Goal: Task Accomplishment & Management: Complete application form

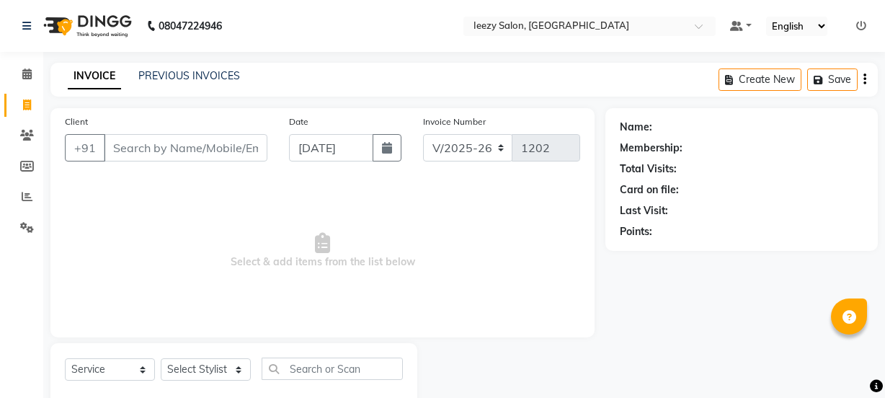
select select "5982"
select select "service"
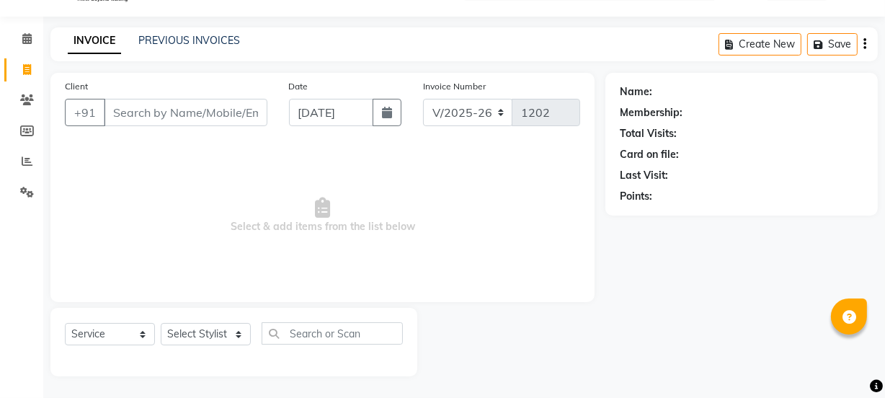
click at [75, 37] on link "INVOICE" at bounding box center [94, 41] width 53 height 26
click at [153, 110] on input "Client" at bounding box center [186, 112] width 164 height 27
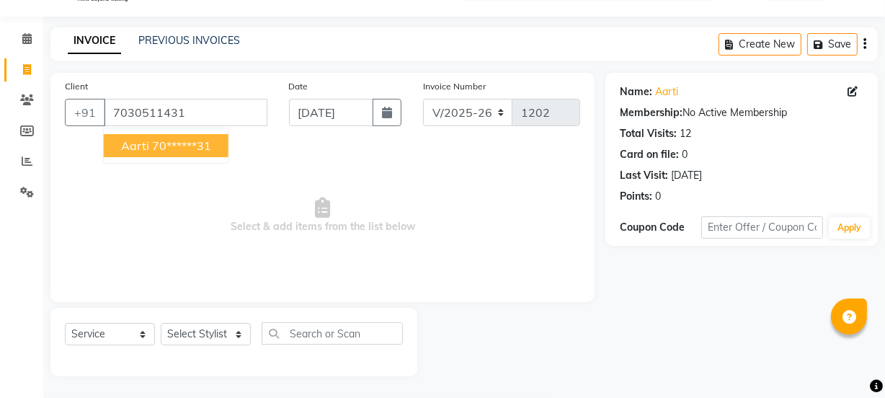
click at [170, 151] on ngb-highlight "70******31" at bounding box center [181, 145] width 59 height 14
type input "70******31"
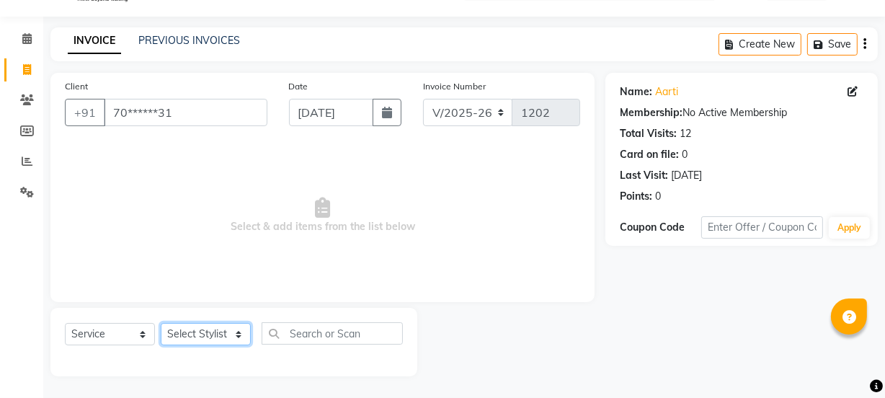
click at [237, 330] on select "Select Stylist Archana Mgr IEEZY -Owner [PERSON_NAME] MS AARTI Ms [PERSON_NAME]…" at bounding box center [206, 334] width 90 height 22
select select "89901"
click at [161, 323] on select "Select Stylist Archana Mgr IEEZY -Owner [PERSON_NAME] MS AARTI Ms [PERSON_NAME]…" at bounding box center [206, 334] width 90 height 22
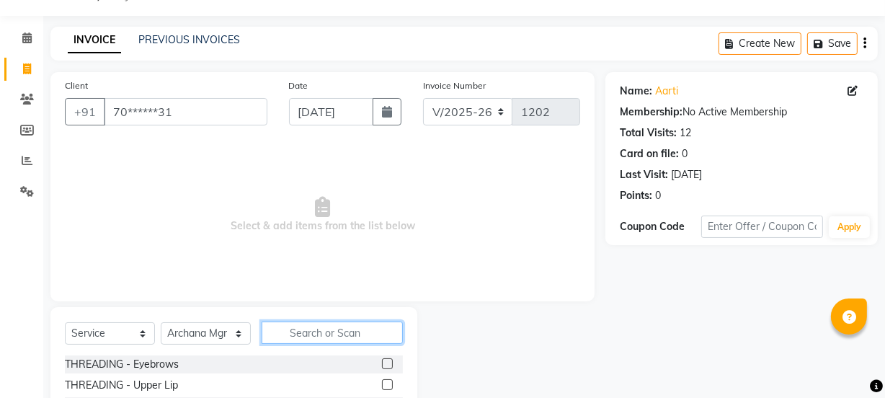
click at [338, 335] on input "text" at bounding box center [332, 333] width 141 height 22
click at [281, 327] on input "text" at bounding box center [332, 333] width 141 height 22
click at [382, 367] on label at bounding box center [387, 363] width 11 height 11
click at [382, 367] on input "checkbox" at bounding box center [386, 364] width 9 height 9
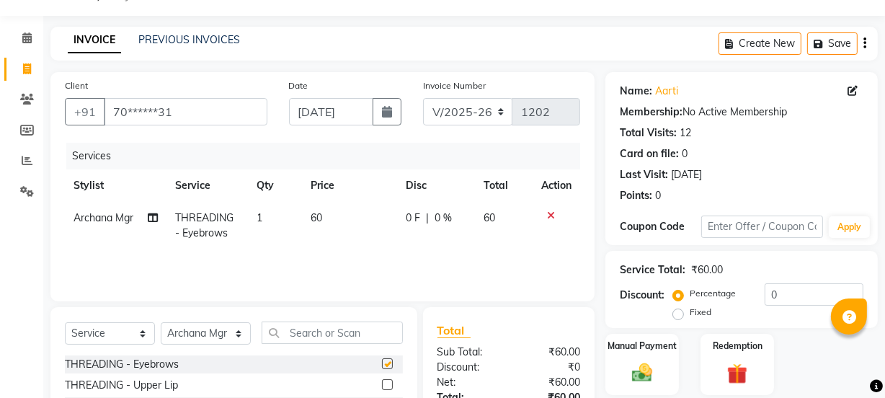
checkbox input "false"
click at [331, 335] on input "text" at bounding box center [332, 333] width 141 height 22
click at [309, 329] on input "text" at bounding box center [332, 333] width 141 height 22
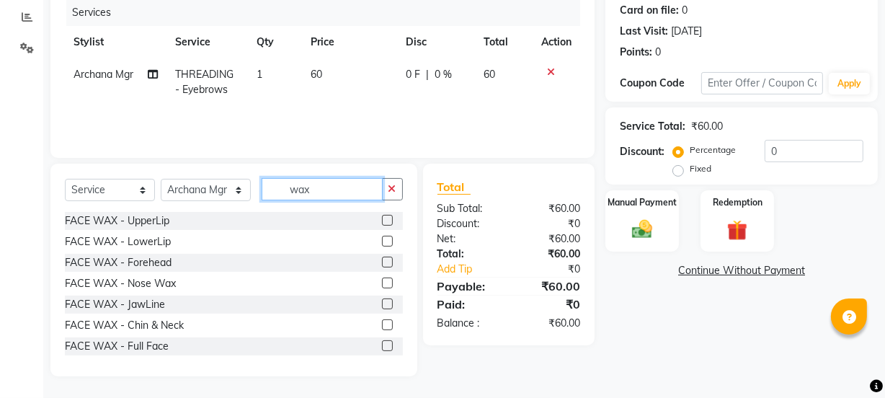
scroll to position [65, 0]
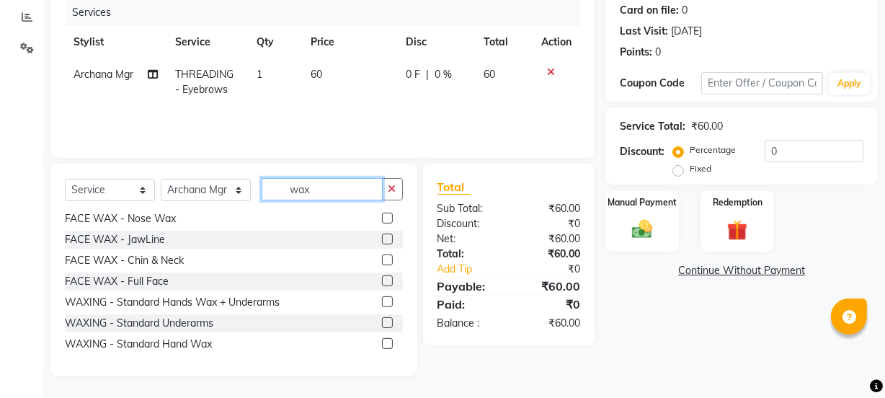
type input "wax"
click at [382, 319] on label at bounding box center [387, 322] width 11 height 11
click at [382, 319] on input "checkbox" at bounding box center [386, 323] width 9 height 9
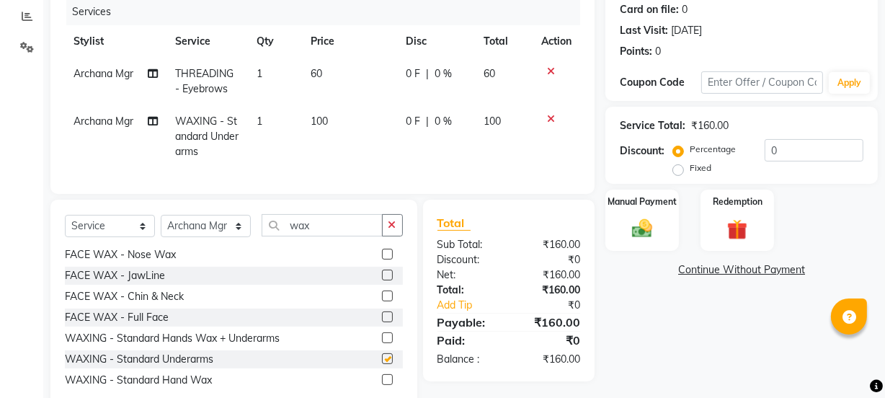
checkbox input "false"
click at [547, 118] on icon at bounding box center [551, 119] width 8 height 10
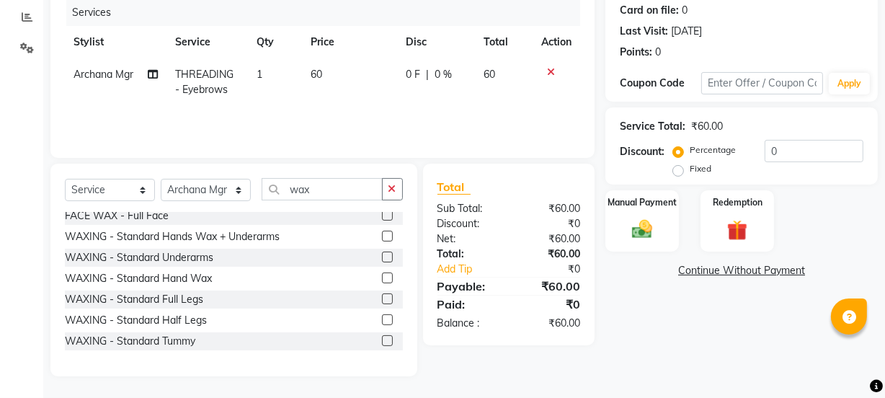
scroll to position [196, 0]
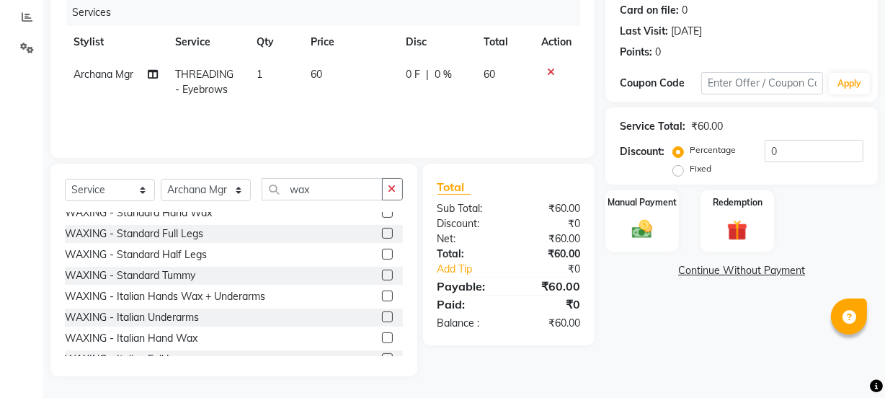
click at [382, 314] on label at bounding box center [387, 316] width 11 height 11
click at [382, 314] on input "checkbox" at bounding box center [386, 317] width 9 height 9
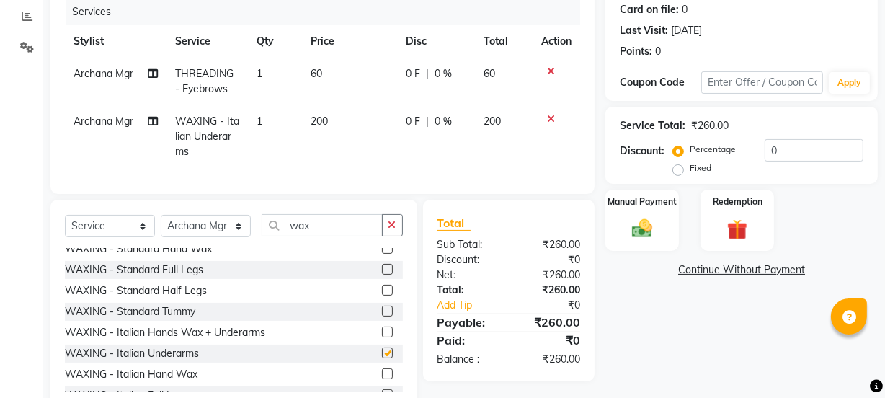
checkbox input "false"
click at [635, 242] on div "Manual Payment" at bounding box center [642, 220] width 76 height 64
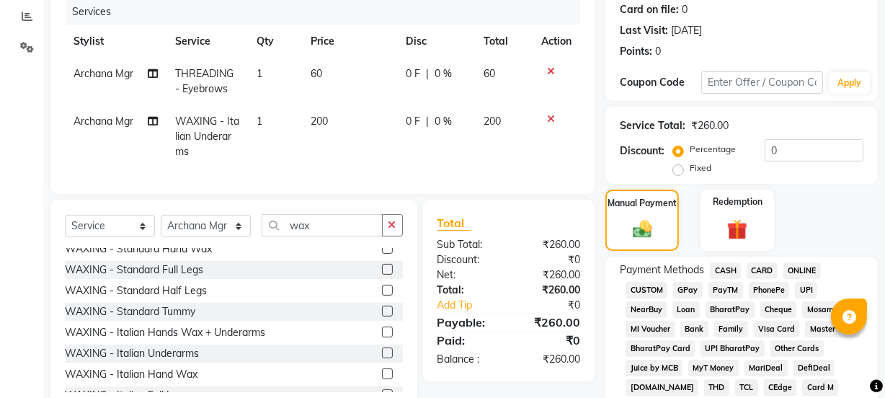
click at [685, 291] on span "GPay" at bounding box center [688, 290] width 30 height 17
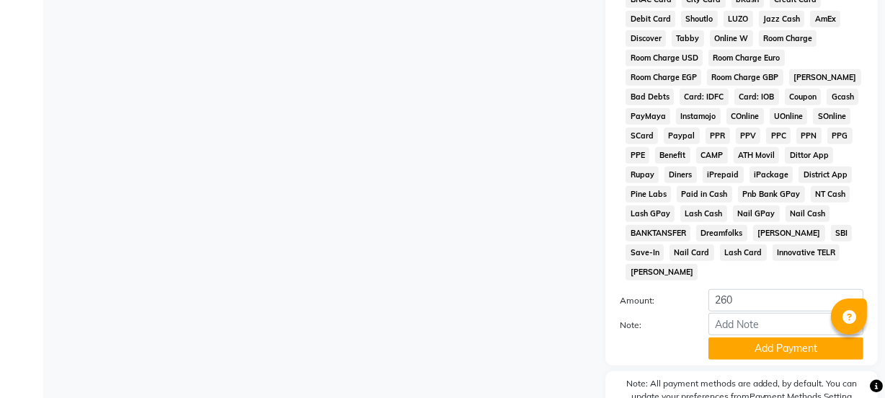
scroll to position [758, 0]
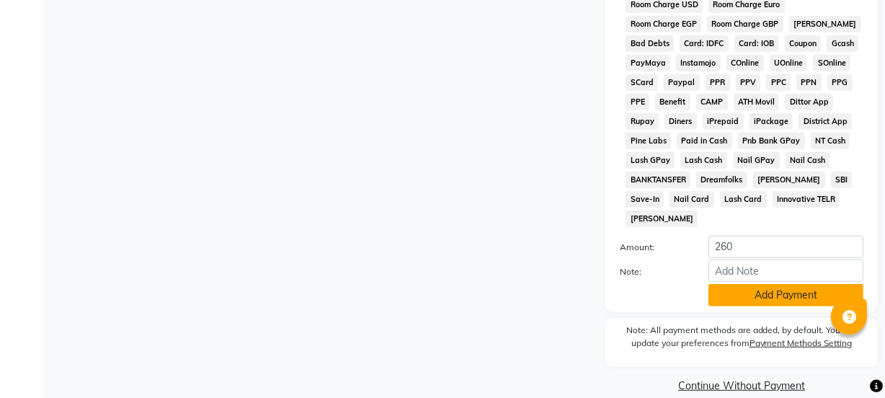
click at [718, 284] on button "Add Payment" at bounding box center [786, 295] width 155 height 22
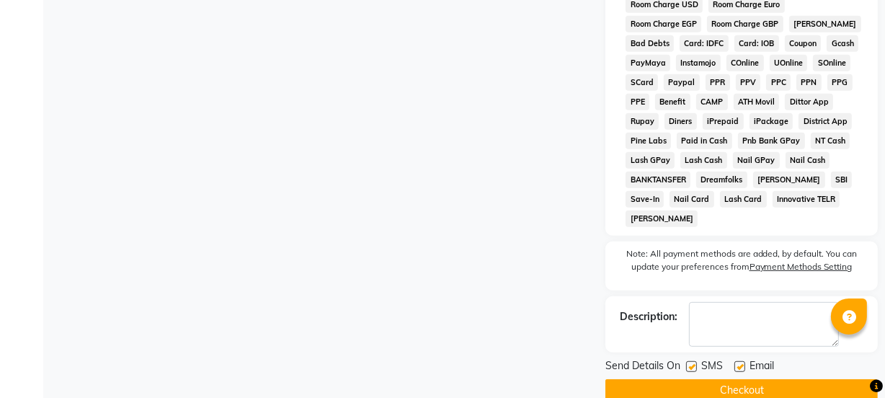
drag, startPoint x: 688, startPoint y: 347, endPoint x: 717, endPoint y: 343, distance: 29.1
click at [689, 361] on label at bounding box center [691, 366] width 11 height 11
click at [689, 363] on input "checkbox" at bounding box center [690, 367] width 9 height 9
checkbox input "false"
click at [735, 361] on label at bounding box center [740, 366] width 11 height 11
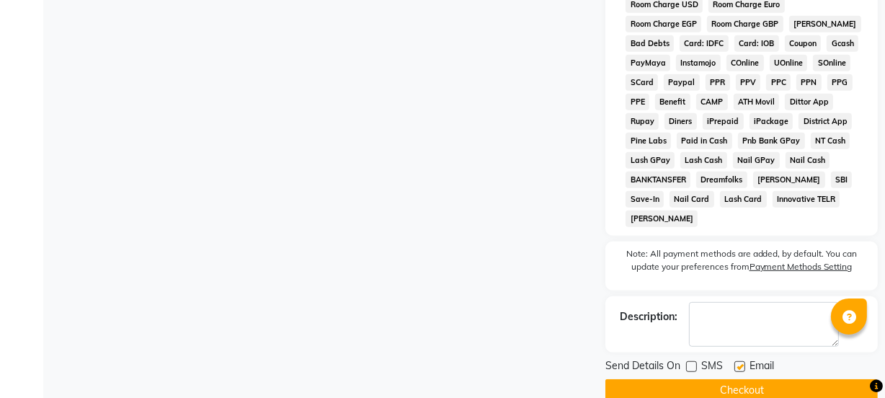
click at [735, 363] on input "checkbox" at bounding box center [739, 367] width 9 height 9
checkbox input "false"
click at [720, 379] on button "Checkout" at bounding box center [742, 390] width 273 height 22
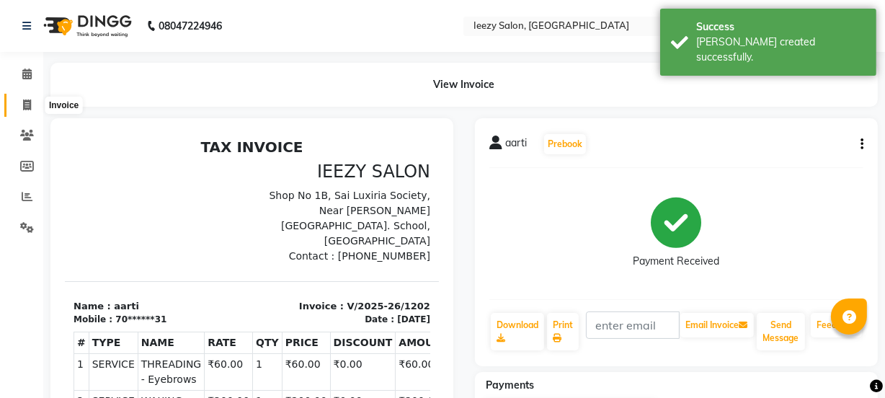
click at [27, 106] on icon at bounding box center [27, 105] width 8 height 11
select select "service"
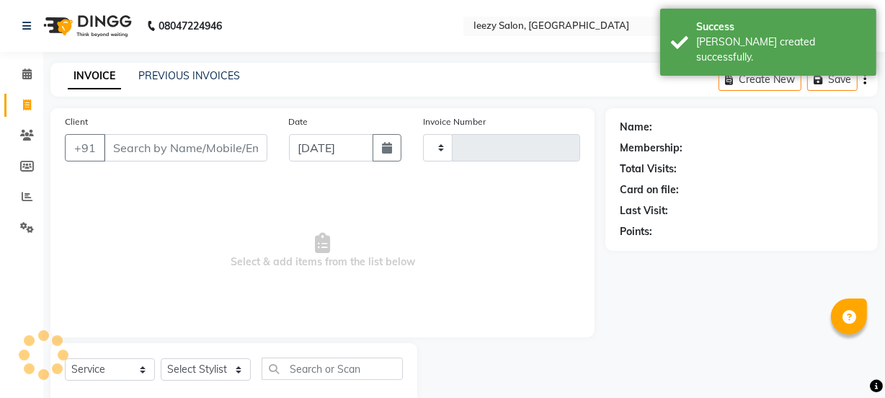
type input "1203"
select select "5982"
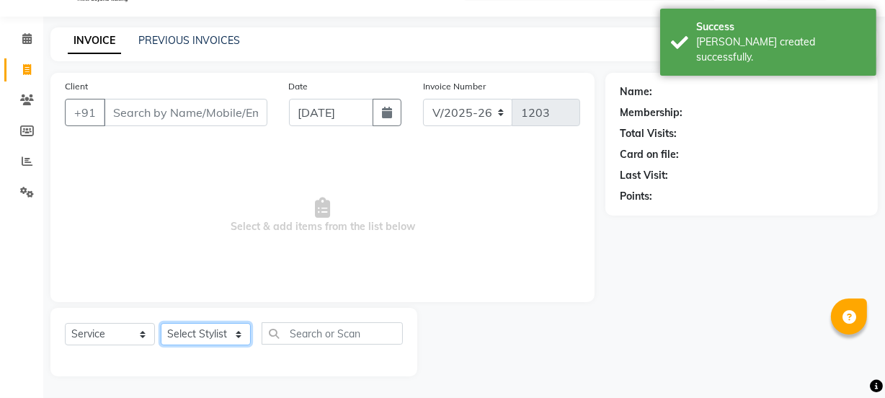
click at [246, 338] on select "Select Stylist Archana Mgr IEEZY -Owner [PERSON_NAME] MS AARTI Ms [PERSON_NAME]…" at bounding box center [206, 334] width 90 height 22
